Goal: Transaction & Acquisition: Purchase product/service

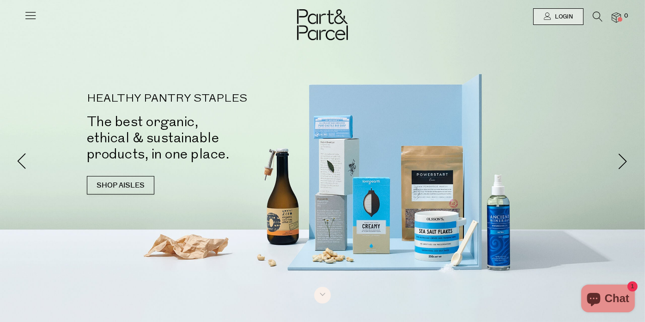
click at [597, 20] on icon at bounding box center [598, 17] width 10 height 10
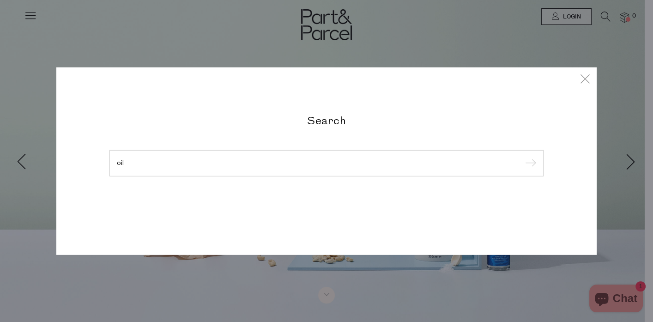
type input "oil"
click at [522, 157] on input "submit" at bounding box center [529, 164] width 14 height 14
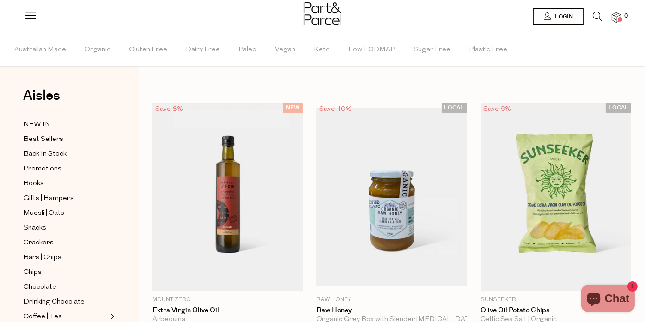
click at [593, 19] on icon at bounding box center [598, 17] width 10 height 10
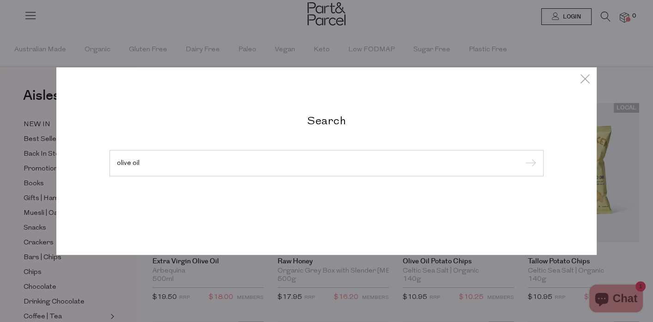
type input "olive oil"
click at [522, 157] on input "submit" at bounding box center [529, 164] width 14 height 14
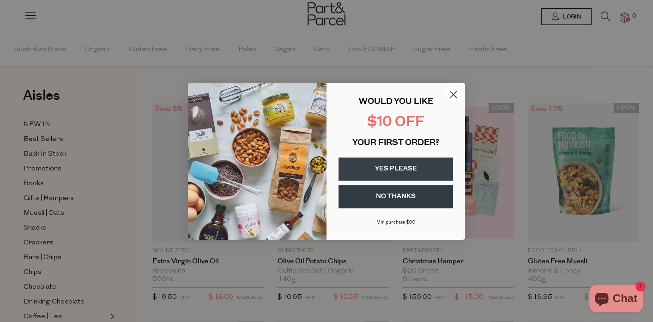
click at [421, 170] on button "YES PLEASE" at bounding box center [396, 169] width 115 height 23
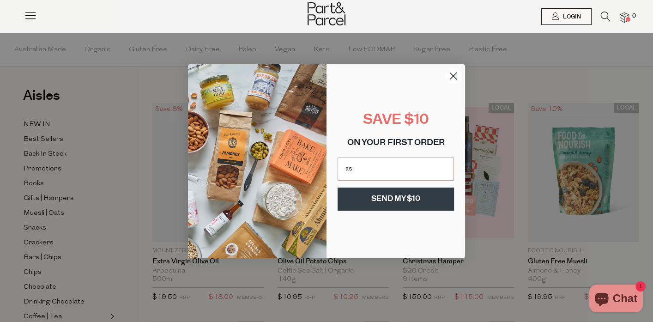
type input "astburygf@outlook.com"
click at [406, 198] on button "SEND MY $10" at bounding box center [396, 199] width 116 height 23
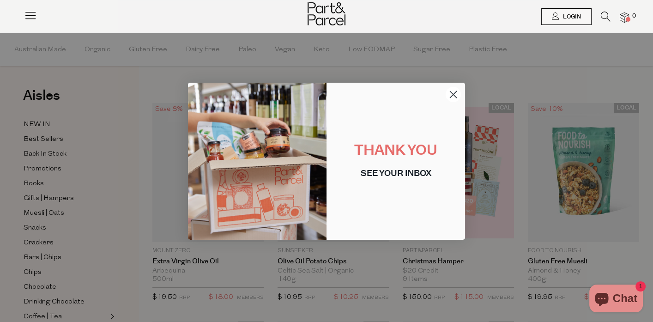
click at [453, 94] on icon "Close dialog" at bounding box center [453, 94] width 6 height 6
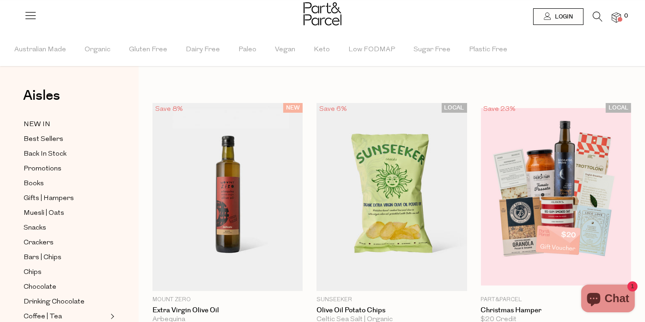
click at [602, 18] on li "0" at bounding box center [611, 18] width 18 height 12
click at [597, 17] on icon at bounding box center [598, 17] width 10 height 10
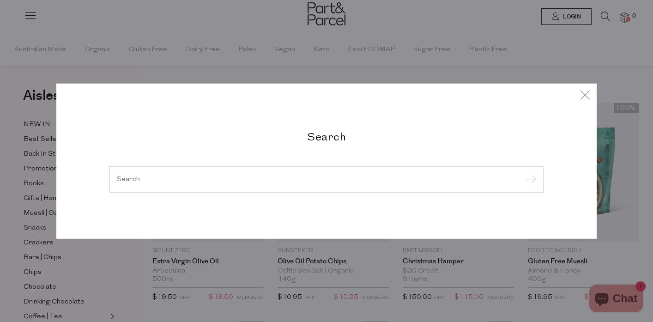
click at [308, 182] on input "search" at bounding box center [326, 179] width 419 height 7
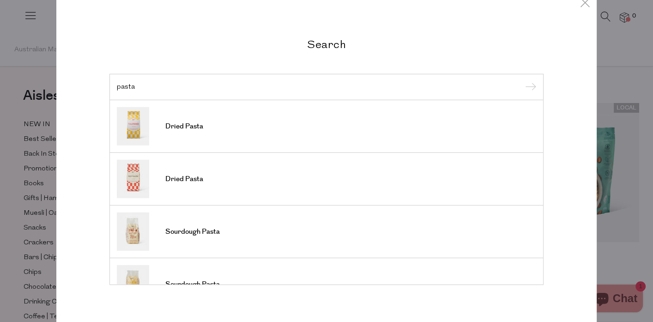
type input "pasta"
click at [524, 85] on input "submit" at bounding box center [529, 87] width 14 height 14
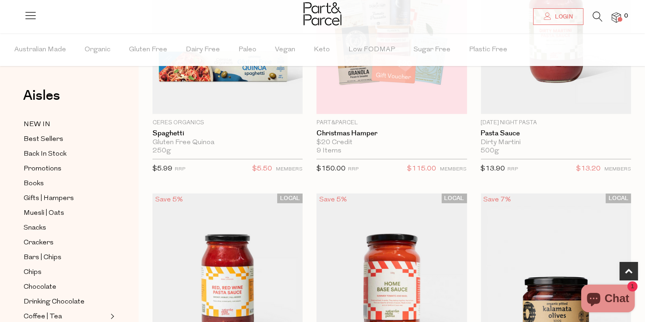
scroll to position [446, 0]
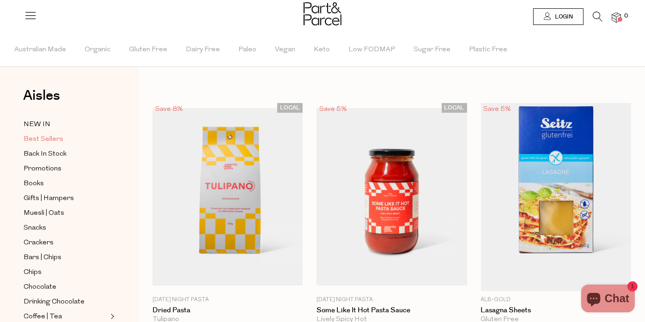
click at [50, 140] on span "Best Sellers" at bounding box center [44, 139] width 40 height 11
